Goal: Task Accomplishment & Management: Manage account settings

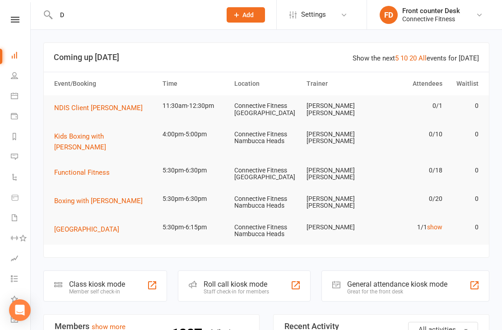
scroll to position [16, 1]
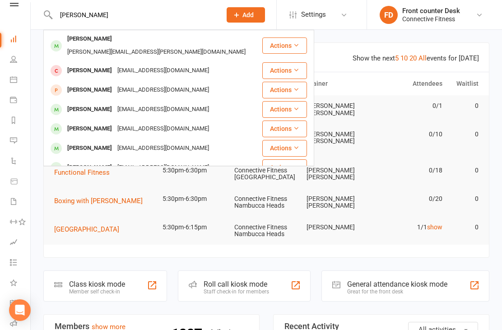
type input "[PERSON_NAME]"
click at [85, 122] on div "[PERSON_NAME]" at bounding box center [89, 128] width 50 height 13
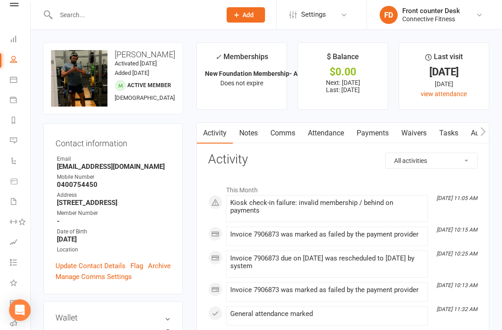
scroll to position [15, 0]
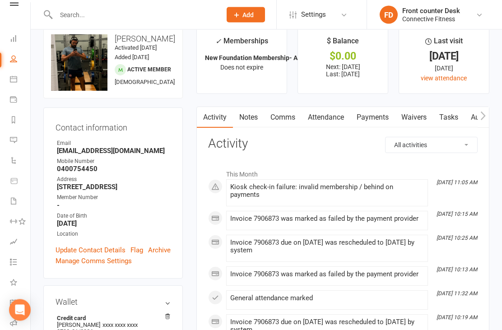
click at [376, 124] on link "Payments" at bounding box center [372, 117] width 45 height 21
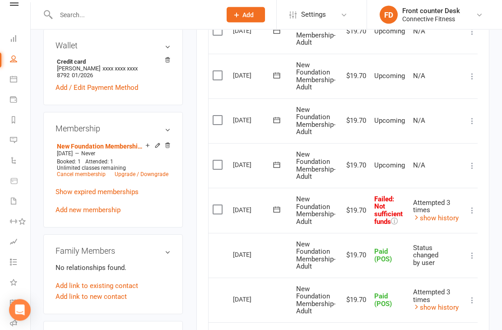
scroll to position [272, 0]
click at [219, 208] on label at bounding box center [218, 209] width 12 height 9
click at [218, 205] on input "checkbox" at bounding box center [215, 205] width 6 height 0
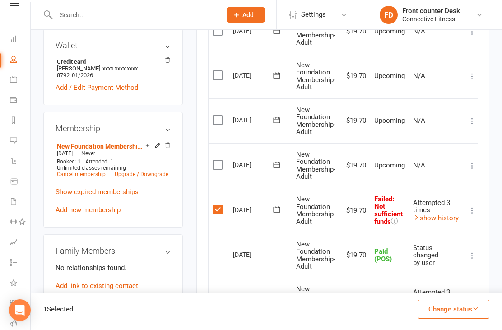
click at [213, 160] on label at bounding box center [218, 164] width 12 height 9
click at [213, 160] on input "checkbox" at bounding box center [215, 160] width 6 height 0
click at [456, 318] on button "Change status" at bounding box center [453, 308] width 71 height 19
click at [433, 258] on link "Paid (POS)" at bounding box center [443, 248] width 89 height 18
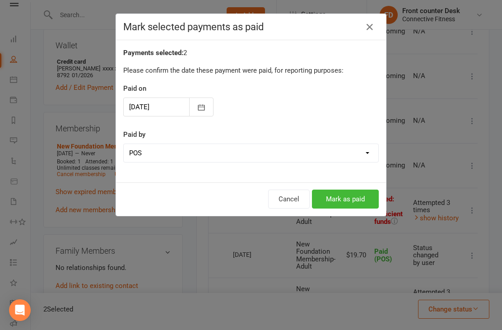
click at [364, 201] on button "Mark as paid" at bounding box center [345, 198] width 67 height 19
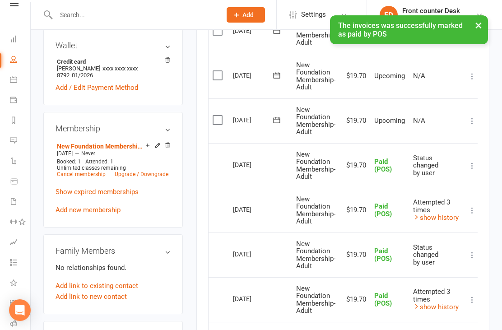
click at [479, 28] on button "×" at bounding box center [478, 24] width 16 height 19
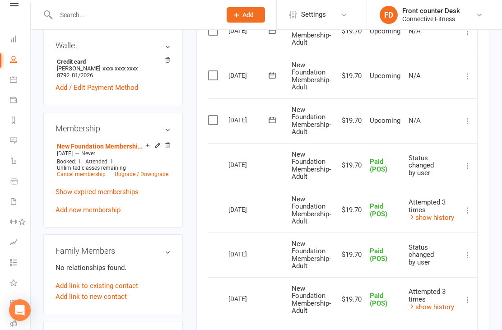
scroll to position [0, 6]
click at [11, 44] on link "Dashboard" at bounding box center [20, 40] width 20 height 20
